Goal: Information Seeking & Learning: Learn about a topic

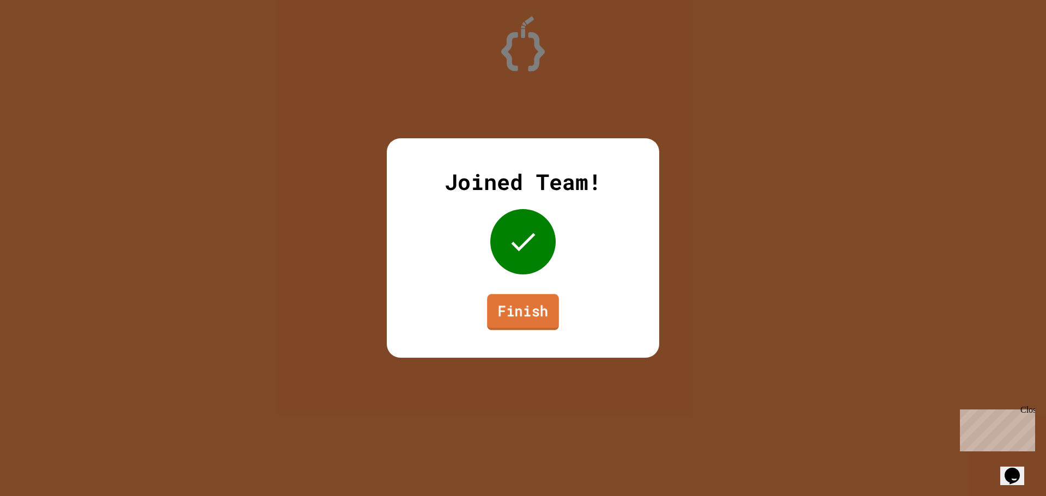
click at [507, 308] on link "Finish" at bounding box center [523, 312] width 72 height 36
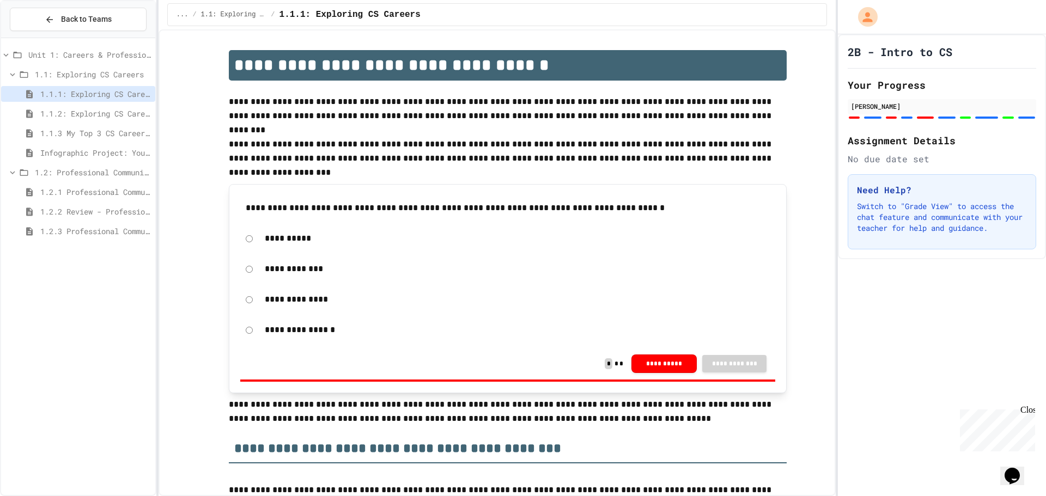
click at [86, 119] on span "1.1.2: Exploring CS Careers - Review" at bounding box center [95, 113] width 111 height 11
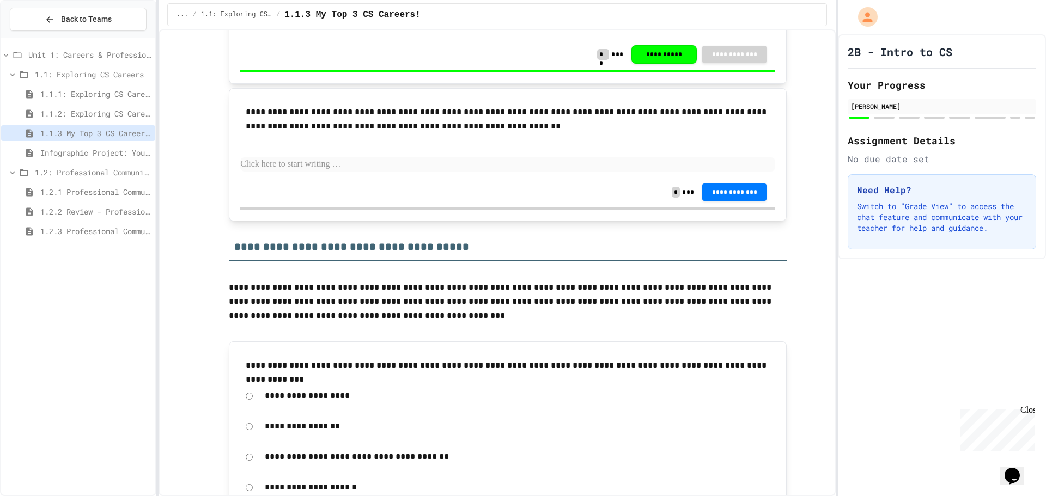
scroll to position [436, 0]
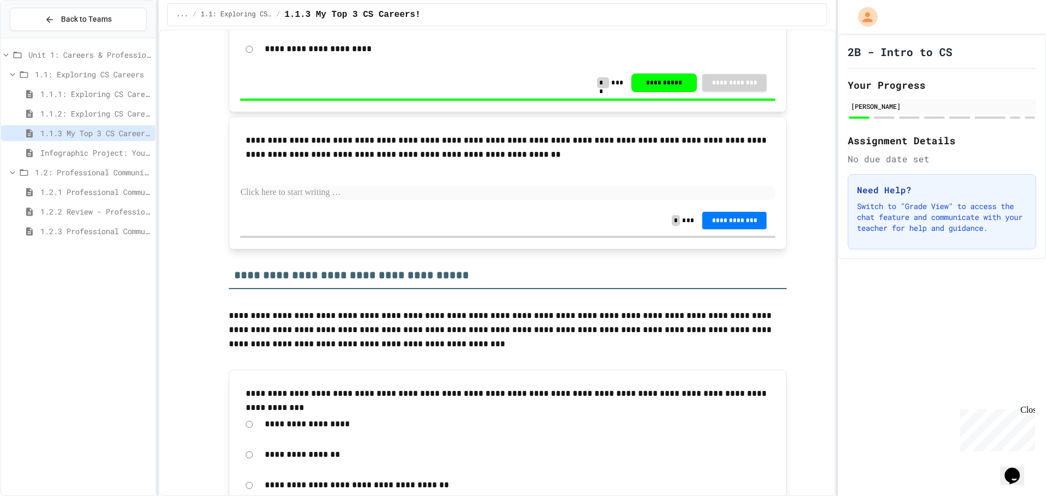
click at [90, 154] on span "Infographic Project: Your favorite CS" at bounding box center [95, 152] width 111 height 11
